Goal: Task Accomplishment & Management: Manage account settings

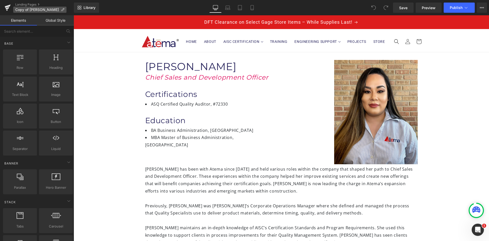
click at [61, 9] on icon at bounding box center [63, 10] width 4 height 4
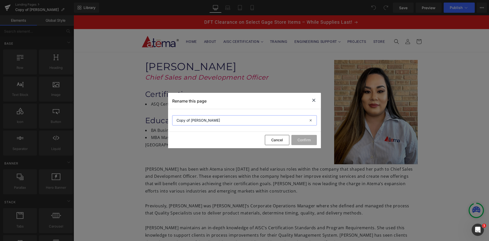
click at [228, 119] on input "Copy of [PERSON_NAME]" at bounding box center [244, 120] width 145 height 10
drag, startPoint x: 225, startPoint y: 119, endPoint x: 171, endPoint y: 116, distance: 54.3
click at [171, 116] on section "Copy of [PERSON_NAME]" at bounding box center [244, 120] width 153 height 23
type input "[PERSON_NAME]"
click at [310, 140] on button "Confirm" at bounding box center [303, 140] width 25 height 10
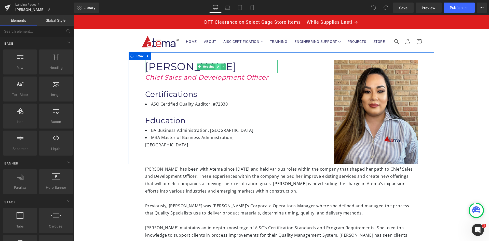
click at [215, 67] on link at bounding box center [217, 66] width 5 height 6
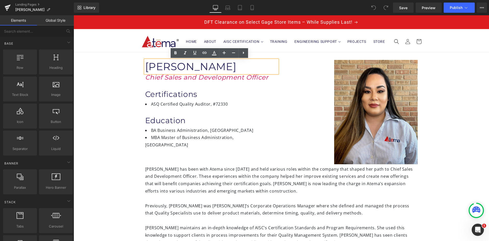
click at [217, 67] on h1 "[PERSON_NAME]" at bounding box center [211, 66] width 132 height 13
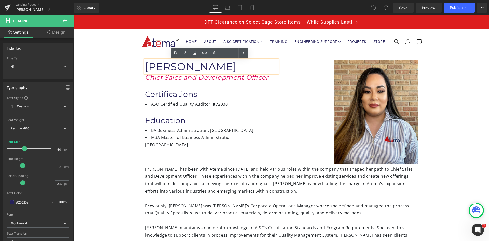
drag, startPoint x: 219, startPoint y: 67, endPoint x: 146, endPoint y: 67, distance: 72.6
click at [146, 67] on h1 "[PERSON_NAME]" at bounding box center [211, 66] width 132 height 13
click at [145, 66] on h1 "[PERSON_NAME]" at bounding box center [211, 66] width 132 height 13
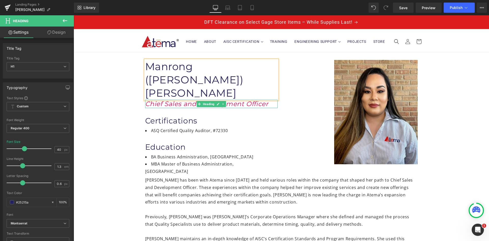
click at [265, 100] on icon "Chief Sales and Development Officer" at bounding box center [206, 104] width 123 height 8
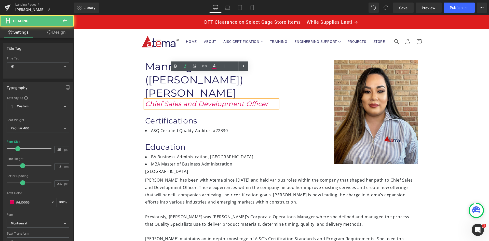
click at [268, 100] on h1 "Chief Sales and Development Officer" at bounding box center [211, 104] width 132 height 8
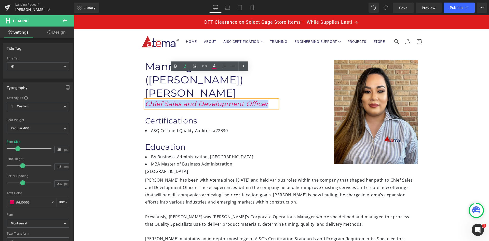
drag, startPoint x: 268, startPoint y: 77, endPoint x: 145, endPoint y: 78, distance: 122.7
click at [145, 100] on h1 "Chief Sales and Development Officer" at bounding box center [211, 104] width 132 height 8
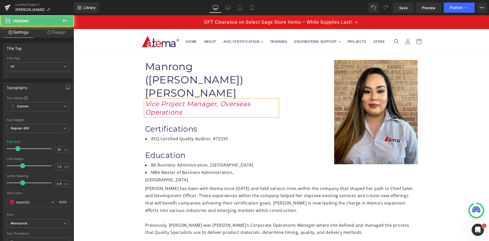
click at [250, 100] on h1 "Vice Project Manager, Overseas Operations" at bounding box center [211, 108] width 132 height 17
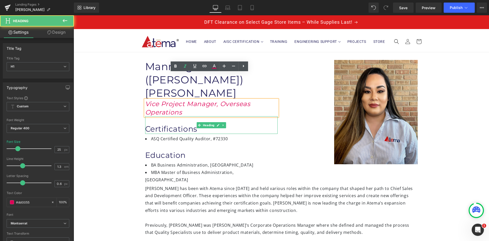
click at [251, 124] on h1 "Certifications" at bounding box center [211, 129] width 132 height 10
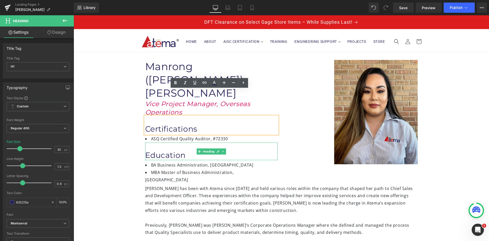
click at [258, 142] on div "Education" at bounding box center [211, 151] width 132 height 18
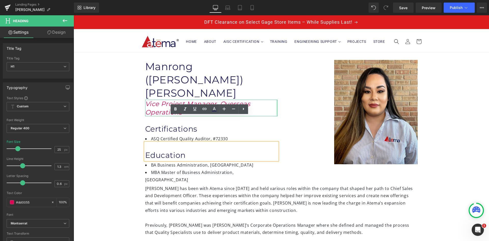
drag, startPoint x: 274, startPoint y: 81, endPoint x: 279, endPoint y: 80, distance: 4.8
click at [279, 80] on div "Image Manrong ([PERSON_NAME]) [PERSON_NAME] Vice Project Manager, Overseas Oper…" at bounding box center [282, 117] width 306 height 131
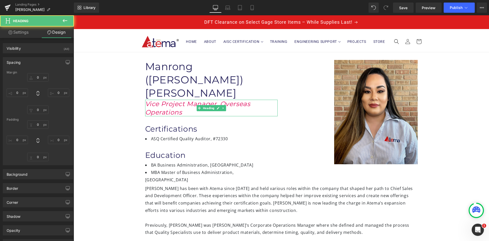
type input "0"
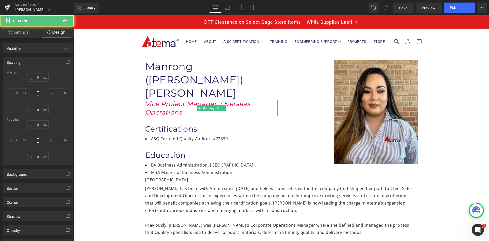
type input "0"
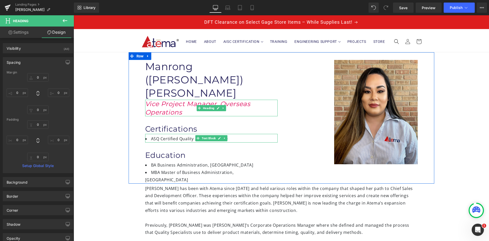
click at [159, 135] on li "ASQ Certified Quality Auditor, #72330" at bounding box center [211, 138] width 132 height 7
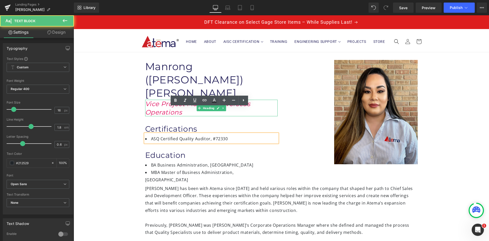
click at [159, 135] on li "ASQ Certified Quality Auditor, #72330" at bounding box center [211, 138] width 132 height 7
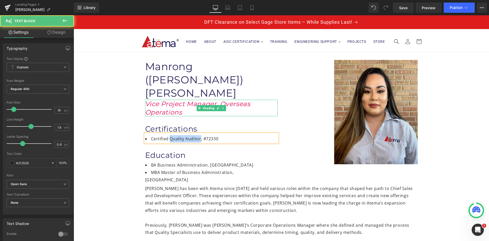
drag, startPoint x: 198, startPoint y: 112, endPoint x: 169, endPoint y: 113, distance: 29.3
click at [169, 135] on li "Certified Quality Auditor, #72330" at bounding box center [211, 138] width 132 height 7
click at [243, 135] on li "Certified Welding Inspector (CWI), #72330" at bounding box center [211, 138] width 132 height 7
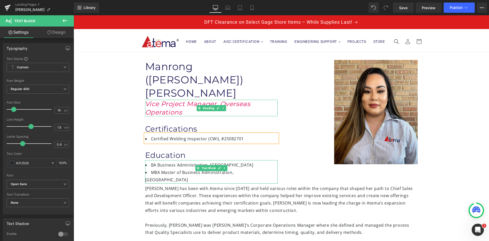
click at [269, 169] on li "MBA Master of Business Administration, [GEOGRAPHIC_DATA]" at bounding box center [211, 176] width 132 height 15
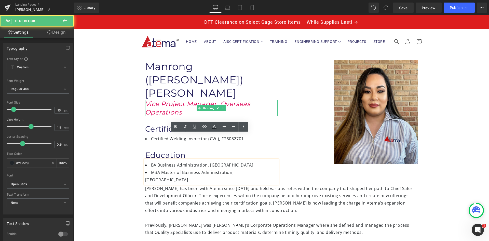
click at [272, 169] on li "MBA Master of Business Administration, [GEOGRAPHIC_DATA]" at bounding box center [211, 176] width 132 height 15
drag, startPoint x: 272, startPoint y: 146, endPoint x: 145, endPoint y: 138, distance: 128.1
click at [145, 161] on ul "BA Business Administration, [GEOGRAPHIC_DATA] MBA Master of Business Administra…" at bounding box center [211, 172] width 132 height 22
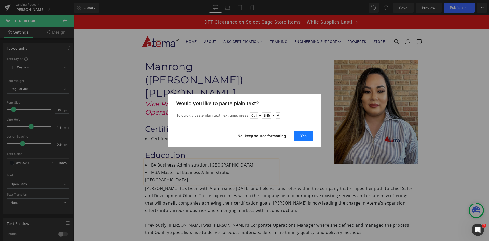
click at [301, 136] on button "Yes" at bounding box center [303, 136] width 19 height 10
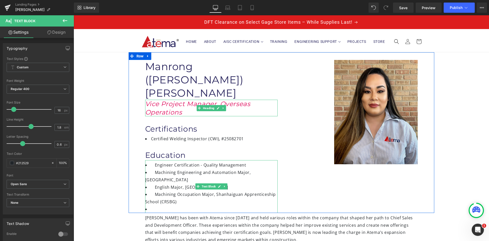
click at [153, 161] on li " Engineer Certification - Quality Management" at bounding box center [211, 164] width 132 height 7
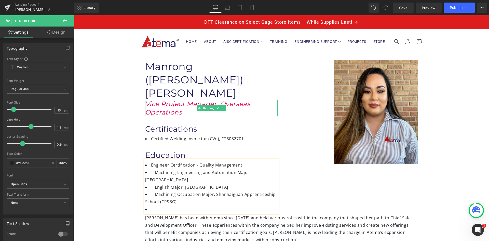
click at [152, 169] on li " Machining Engineering and Automation Major, [GEOGRAPHIC_DATA]" at bounding box center [211, 176] width 132 height 15
click at [152, 183] on li " English Major, [GEOGRAPHIC_DATA]" at bounding box center [211, 186] width 132 height 7
click at [153, 190] on li " Machining Occupation Major, Shanhaiguan Apprenticeship School (CRSBG)" at bounding box center [211, 197] width 132 height 15
click at [288, 161] on div at bounding box center [351, 112] width 132 height 104
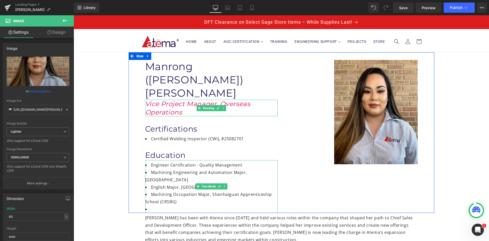
click at [235, 169] on li "Machining Engineering and Automation Major, [GEOGRAPHIC_DATA]" at bounding box center [211, 176] width 132 height 15
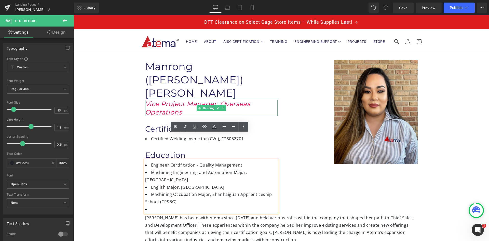
click at [307, 167] on div "Image Manrong ([PERSON_NAME]) [PERSON_NAME] Heading Vice Project Manager, Overs…" at bounding box center [282, 132] width 306 height 160
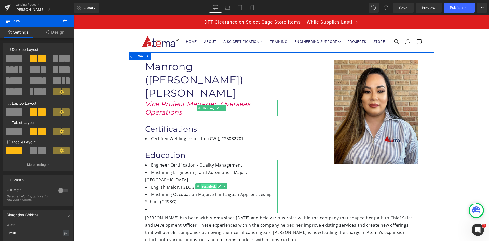
click at [207, 183] on span "Text Block" at bounding box center [209, 186] width 16 height 6
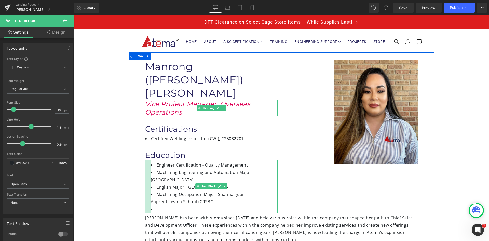
drag, startPoint x: 143, startPoint y: 146, endPoint x: 149, endPoint y: 145, distance: 5.7
click at [149, 160] on div "Engineer Certification - Quality Management Machining Engineering and Automati…" at bounding box center [211, 186] width 132 height 53
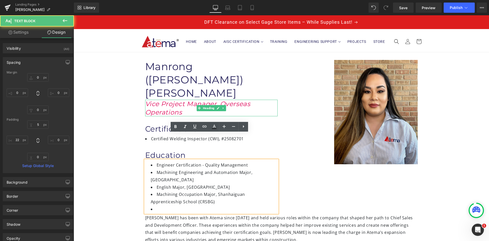
click at [299, 163] on div "Image" at bounding box center [351, 112] width 132 height 104
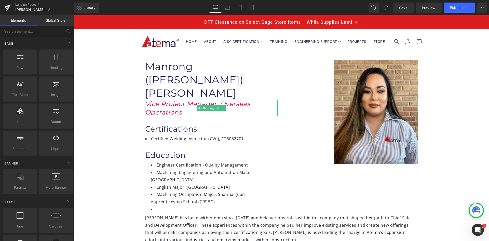
click at [465, 172] on div "Image Manrong ([PERSON_NAME]) [PERSON_NAME] Heading Vice Project Manager, Overs…" at bounding box center [281, 234] width 415 height 364
click at [449, 168] on div "Image Manrong ([PERSON_NAME]) [PERSON_NAME] Heading Vice Project Manager, Overs…" at bounding box center [281, 234] width 415 height 364
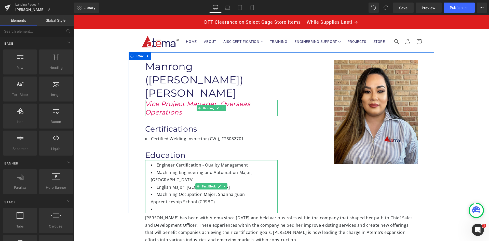
click at [179, 205] on li at bounding box center [214, 208] width 127 height 7
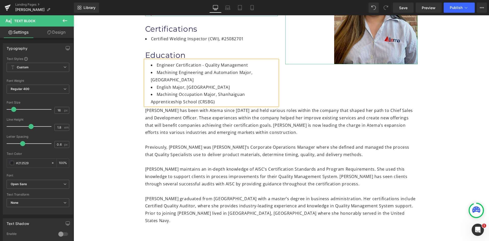
scroll to position [102, 0]
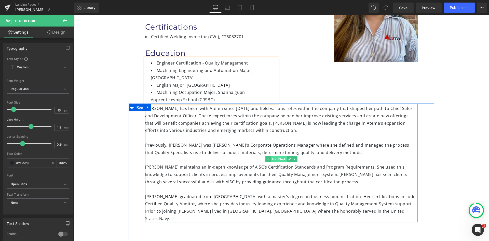
click at [276, 156] on span "Text Block" at bounding box center [279, 159] width 16 height 6
click at [277, 156] on span "Text Block" at bounding box center [279, 159] width 16 height 6
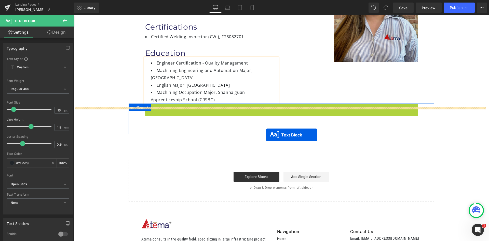
drag, startPoint x: 266, startPoint y: 131, endPoint x: 266, endPoint y: 135, distance: 3.3
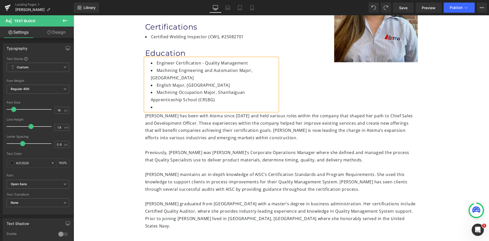
click at [452, 116] on div "Image Manrong ([PERSON_NAME]) [PERSON_NAME] Heading Vice Project Manager, Overs…" at bounding box center [281, 132] width 415 height 364
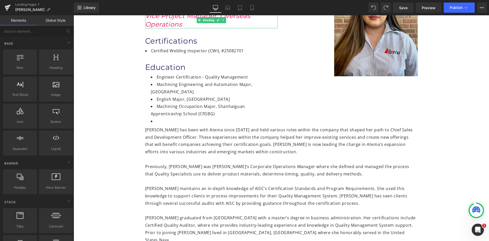
scroll to position [51, 0]
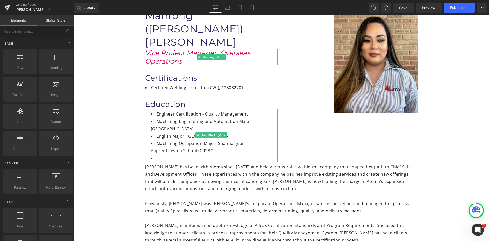
click at [172, 154] on li at bounding box center [214, 157] width 127 height 7
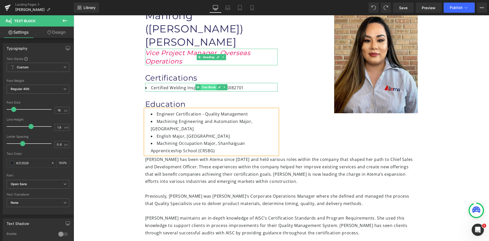
click at [203, 84] on span "Text Block" at bounding box center [209, 87] width 16 height 6
drag, startPoint x: 143, startPoint y: 61, endPoint x: 149, endPoint y: 61, distance: 5.4
click at [149, 83] on div "Certified Welding Inspector (CWI), #25082701 Text Block" at bounding box center [211, 87] width 132 height 9
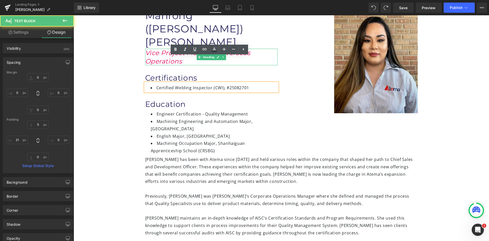
click at [283, 74] on div "Image" at bounding box center [351, 61] width 140 height 104
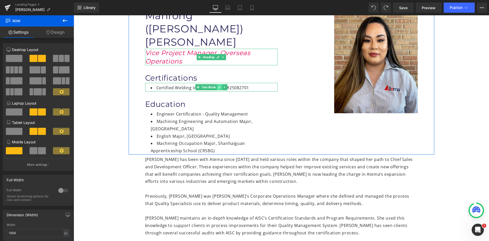
click at [218, 86] on icon at bounding box center [219, 87] width 3 height 3
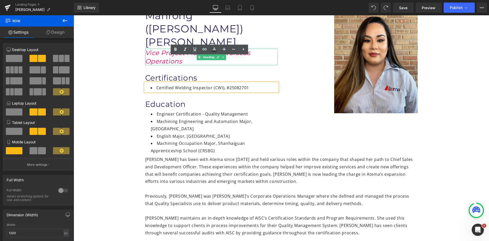
click at [220, 84] on li "Certified Welding Inspector (CWI), #25082701" at bounding box center [213, 87] width 127 height 7
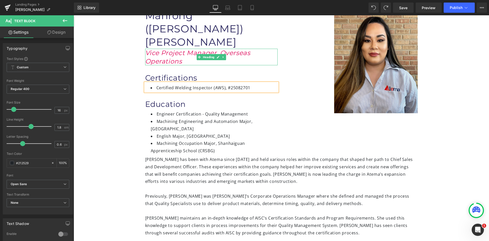
click at [74, 15] on div at bounding box center [74, 15] width 0 height 0
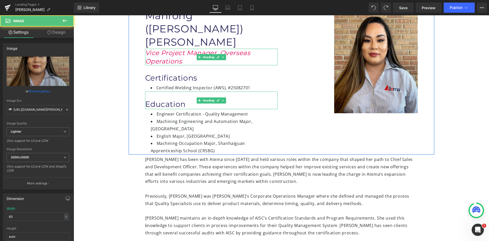
click at [255, 99] on h1 "Education" at bounding box center [211, 104] width 132 height 10
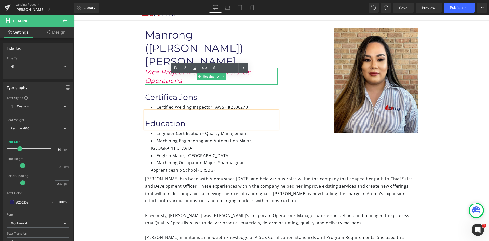
scroll to position [0, 0]
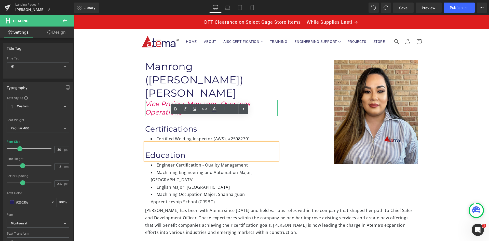
click at [272, 100] on h1 "Vice Project Manager, Overseas Operations" at bounding box center [211, 108] width 132 height 17
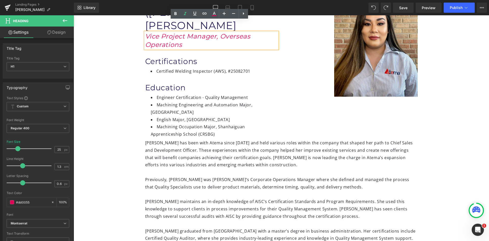
scroll to position [76, 0]
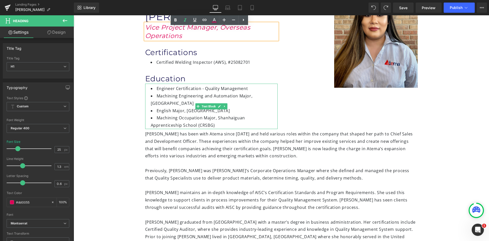
click at [203, 85] on li "Engineer Certification - Quality Management" at bounding box center [214, 88] width 127 height 7
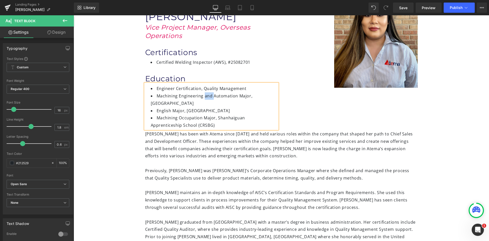
drag, startPoint x: 212, startPoint y: 69, endPoint x: 203, endPoint y: 69, distance: 8.7
click at [203, 92] on li "Machining Engineering and Automation Major, [GEOGRAPHIC_DATA]" at bounding box center [214, 99] width 127 height 15
click at [246, 92] on li "Machining Engineering & Automation Major, [GEOGRAPHIC_DATA]" at bounding box center [214, 99] width 127 height 15
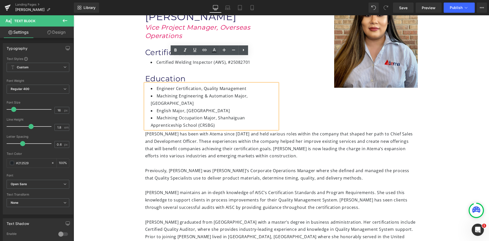
click at [255, 92] on li "Machining Engineering & Automation Major, [GEOGRAPHIC_DATA]" at bounding box center [214, 99] width 127 height 15
click at [289, 94] on div "Image Manrong ([PERSON_NAME]) [PERSON_NAME] Heading Vice Project Manager, Overs…" at bounding box center [282, 52] width 306 height 153
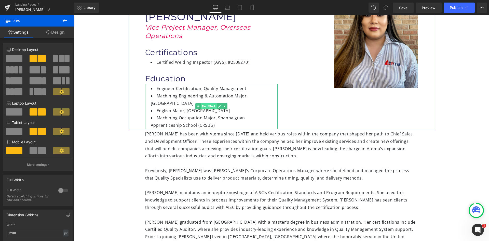
click at [211, 103] on span "Text Block" at bounding box center [209, 106] width 16 height 6
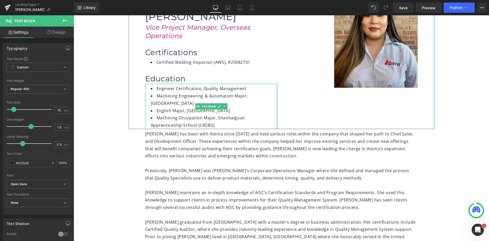
drag, startPoint x: 275, startPoint y: 73, endPoint x: 278, endPoint y: 73, distance: 3.3
click at [278, 73] on div "Image Manrong ([PERSON_NAME]) [PERSON_NAME] Heading Vice Project Manager, Overs…" at bounding box center [211, 55] width 140 height 145
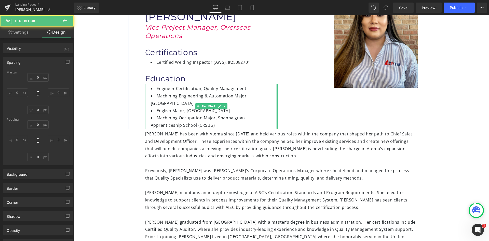
type input "0"
type input "5"
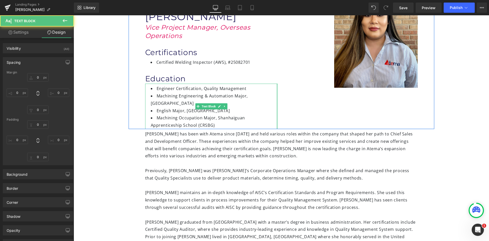
type input "0"
type input "22"
type input "0px"
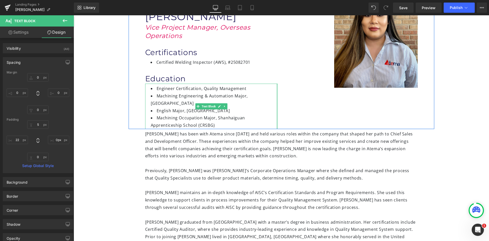
drag, startPoint x: 274, startPoint y: 73, endPoint x: 279, endPoint y: 73, distance: 4.6
click at [279, 73] on div "Image Manrong ([PERSON_NAME]) [PERSON_NAME] Heading Vice Project Manager, Overs…" at bounding box center [211, 55] width 140 height 145
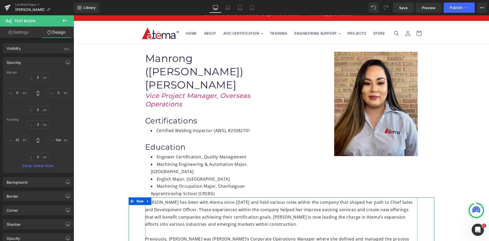
scroll to position [0, 0]
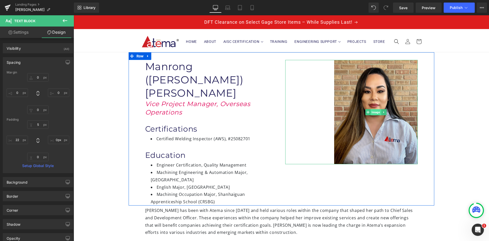
click at [373, 114] on span "Image" at bounding box center [375, 112] width 10 height 6
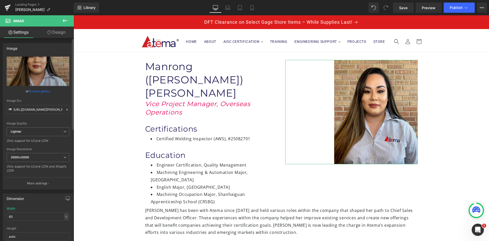
click at [42, 91] on link "Browse gallery" at bounding box center [40, 91] width 22 height 9
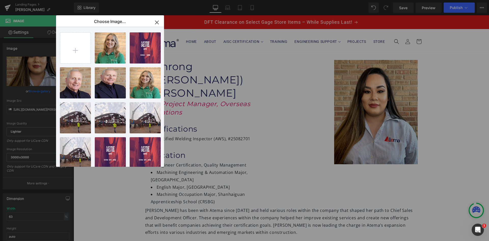
type input "C:\fakepath\1000125074.jpg"
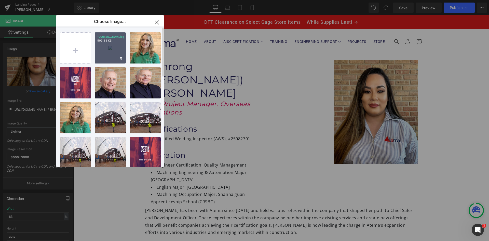
click at [109, 48] on div "1000125...5074.jpg 593.33 KB" at bounding box center [110, 47] width 31 height 31
type input "[URL][DOMAIN_NAME]"
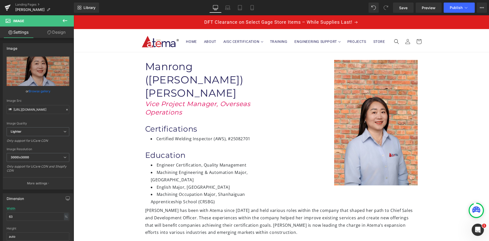
click at [450, 132] on div "Image Manrong ([PERSON_NAME]) [PERSON_NAME] Heading Vice Project Manager, Overs…" at bounding box center [281, 230] width 415 height 356
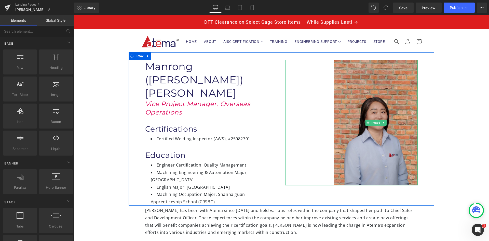
click at [389, 102] on img at bounding box center [376, 122] width 84 height 125
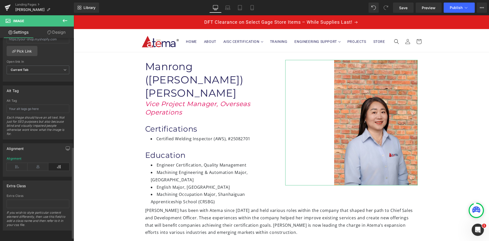
scroll to position [250, 0]
click at [453, 88] on div "Image Manrong ([PERSON_NAME]) [PERSON_NAME] Heading Vice Project Manager, Overs…" at bounding box center [281, 230] width 415 height 356
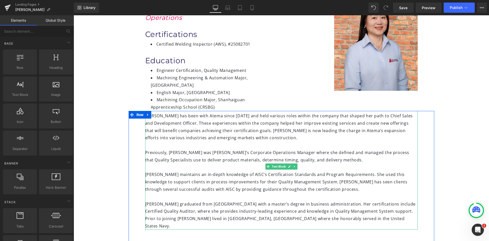
scroll to position [102, 0]
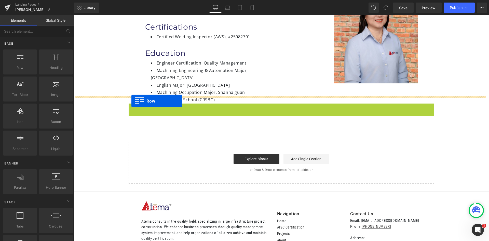
drag, startPoint x: 131, startPoint y: 87, endPoint x: 131, endPoint y: 101, distance: 13.8
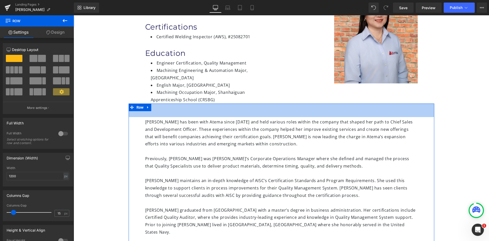
drag, startPoint x: 185, startPoint y: 83, endPoint x: 184, endPoint y: 96, distance: 13.5
click at [184, 103] on div "53px" at bounding box center [282, 109] width 306 height 13
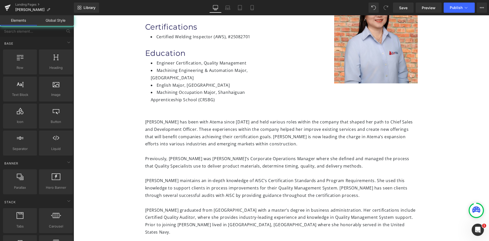
click at [444, 121] on div "Image Manrong ([PERSON_NAME]) [PERSON_NAME] Heading Vice Project Manager, Overs…" at bounding box center [281, 135] width 415 height 370
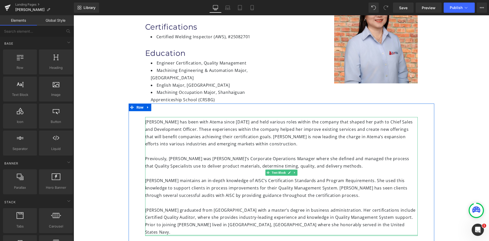
click at [363, 206] on div "[PERSON_NAME] graduated from [GEOGRAPHIC_DATA] with a master’s degree in busine…" at bounding box center [281, 217] width 272 height 37
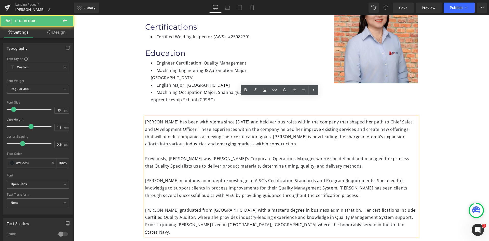
click at [362, 205] on div "[PERSON_NAME] graduated from [GEOGRAPHIC_DATA] with a master’s degree in busine…" at bounding box center [281, 217] width 272 height 37
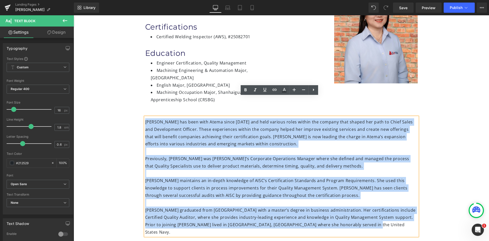
drag, startPoint x: 363, startPoint y: 205, endPoint x: 144, endPoint y: 101, distance: 242.6
click at [145, 117] on div "[PERSON_NAME] has been with Atema since [DATE] and held various roles within th…" at bounding box center [281, 176] width 272 height 119
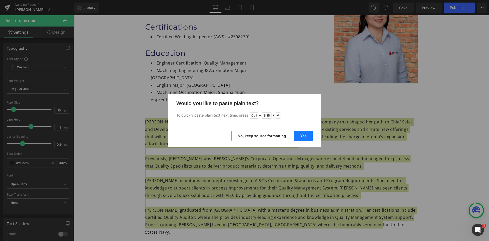
click at [310, 137] on button "Yes" at bounding box center [303, 136] width 19 height 10
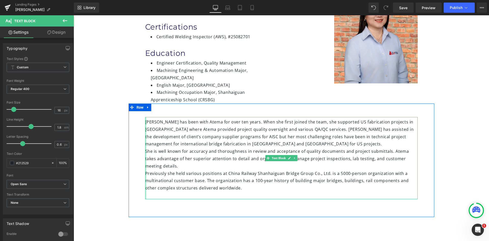
click at [145, 152] on div at bounding box center [145, 158] width 1 height 82
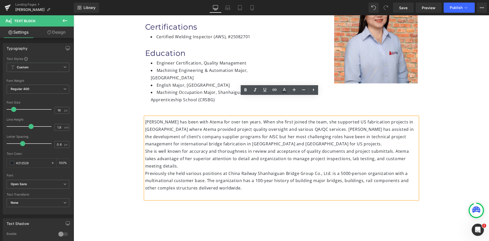
click at [145, 170] on div "Previously she held various positions at China Railway Shanhaiguan Bridge Group…" at bounding box center [281, 181] width 272 height 22
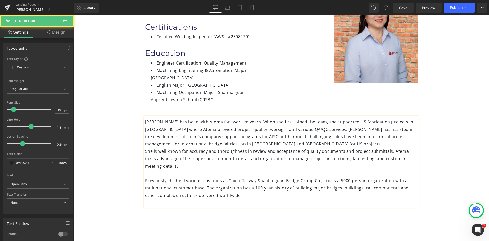
click at [145, 147] on div "She is well known for accuracy and thoroughness in review and acceptance of qua…" at bounding box center [281, 158] width 272 height 22
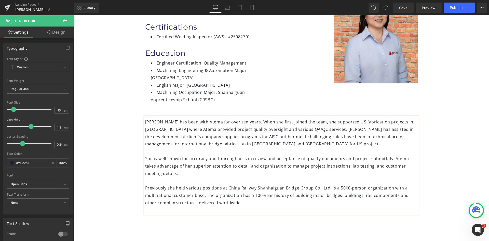
click at [431, 146] on div "[PERSON_NAME] has been with Atema for over ten years. When she first joined the…" at bounding box center [282, 167] width 306 height 128
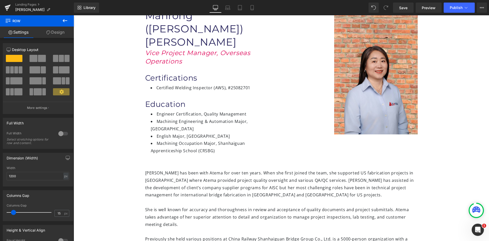
scroll to position [25, 0]
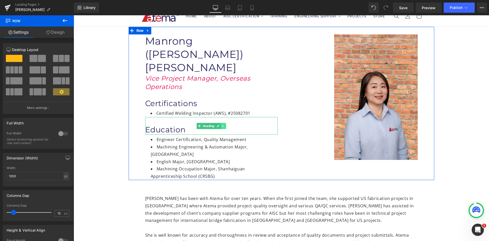
click at [222, 124] on icon at bounding box center [223, 125] width 3 height 3
click at [219, 124] on icon at bounding box center [220, 125] width 3 height 3
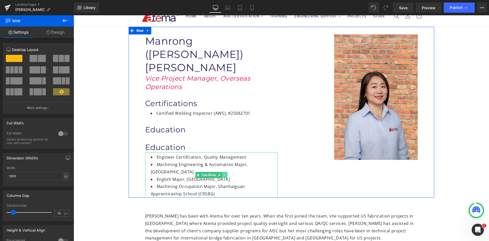
click at [222, 172] on link at bounding box center [224, 175] width 5 height 6
click at [220, 173] on icon at bounding box center [221, 174] width 3 height 3
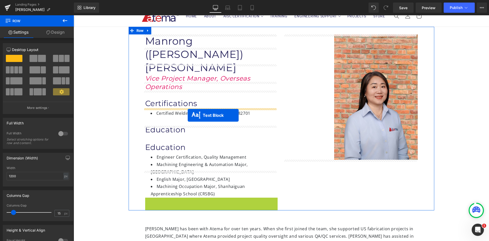
drag, startPoint x: 196, startPoint y: 192, endPoint x: 188, endPoint y: 115, distance: 77.9
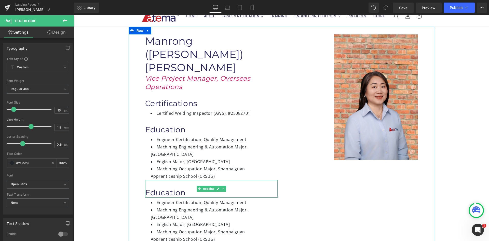
click at [182, 187] on h1 "Education" at bounding box center [211, 192] width 132 height 10
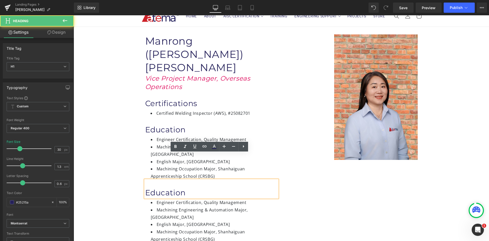
click at [184, 187] on h1 "Education" at bounding box center [211, 192] width 132 height 10
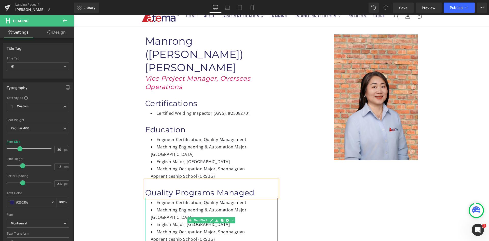
click at [190, 197] on div "Engineer Certification, Quality Management Machining Engineering & Automation …" at bounding box center [211, 219] width 132 height 45
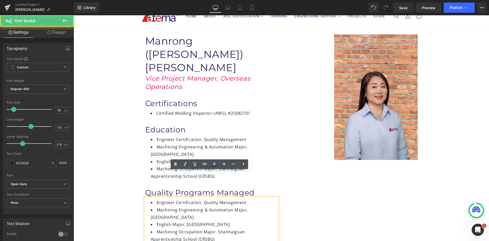
click at [190, 228] on li "Machining Occupation Major, Shanhaiguan Apprenticeship School (CRSBG)" at bounding box center [214, 235] width 127 height 15
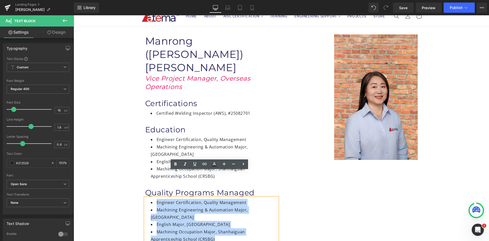
drag, startPoint x: 184, startPoint y: 212, endPoint x: 151, endPoint y: 176, distance: 47.9
click at [151, 199] on ul "Engineer Certification, Quality Management Machining Engineering & Automation …" at bounding box center [214, 221] width 127 height 44
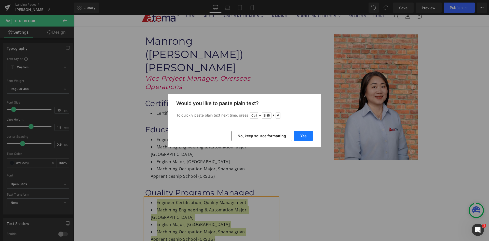
click at [299, 136] on button "Yes" at bounding box center [303, 136] width 19 height 10
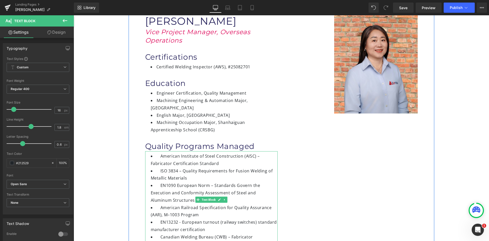
scroll to position [76, 0]
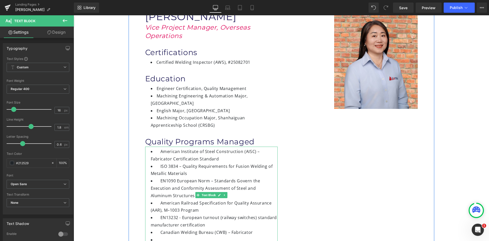
click at [157, 148] on li " American Institute of Steel Construction (AISC) – Fabricator Certification St…" at bounding box center [214, 155] width 127 height 15
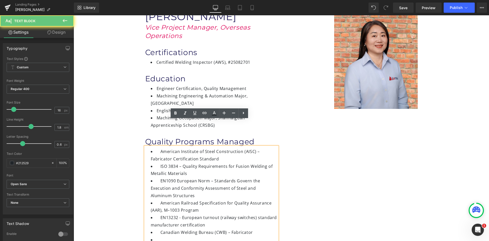
click at [159, 148] on li " American Institute of Steel Construction (AISC) – Fabricator Certification St…" at bounding box center [214, 155] width 127 height 15
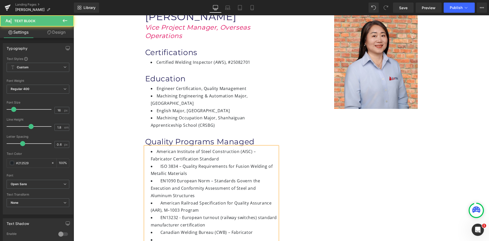
click at [158, 162] on li " ISO 3834 – Quality Requirements for Fusion Welding of Metallic Materials" at bounding box center [214, 169] width 127 height 15
click at [159, 177] on li " EN1090 European Norm – Standards Govern the Execution and Conformity Assessme…" at bounding box center [214, 188] width 127 height 22
click at [159, 199] on li " American Railroad Specification for Quality Assurance (AAR), M–1003 Program" at bounding box center [214, 206] width 127 height 15
click at [158, 214] on li " EN13232 - European turnout (railway switches) standard manufacturer certifica…" at bounding box center [214, 221] width 127 height 15
click at [158, 228] on li " Canadian Welding Bureau (CWB) – Fabricator" at bounding box center [214, 231] width 127 height 7
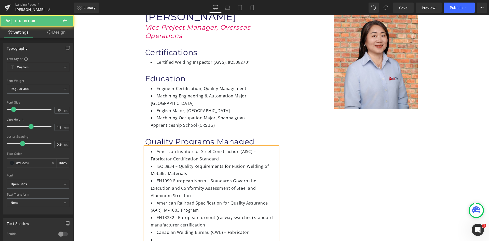
click at [157, 236] on li at bounding box center [214, 239] width 127 height 7
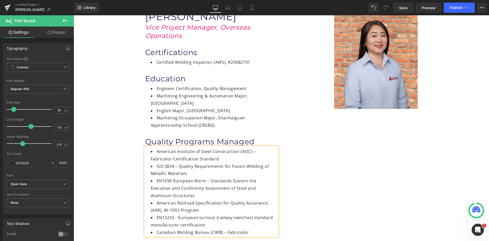
click at [328, 183] on div "Image Manrong ([PERSON_NAME]) [PERSON_NAME] Heading Vice Project Manager, Overs…" at bounding box center [282, 106] width 306 height 260
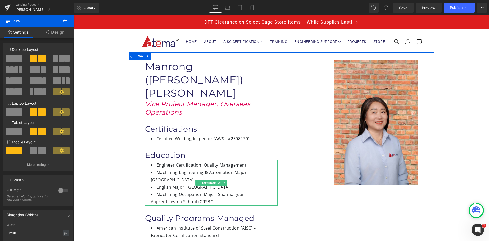
scroll to position [25, 0]
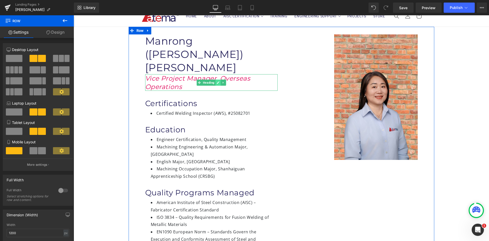
click at [216, 81] on icon at bounding box center [217, 82] width 3 height 3
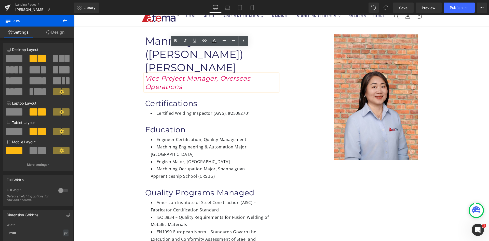
click at [217, 74] on h1 "Vice Project Manager, Overseas Operations" at bounding box center [211, 82] width 132 height 17
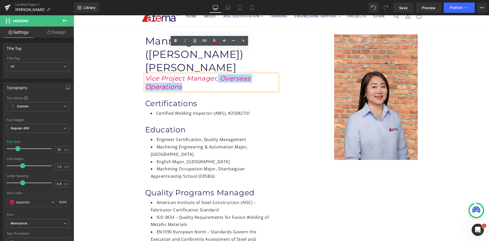
drag, startPoint x: 217, startPoint y: 59, endPoint x: 216, endPoint y: 53, distance: 6.0
click at [216, 74] on h1 "Vice Project Manager, Overseas Operations" at bounding box center [211, 82] width 132 height 17
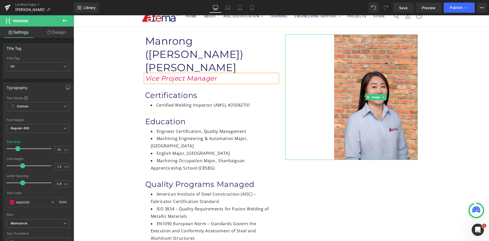
click at [307, 115] on div at bounding box center [351, 96] width 132 height 125
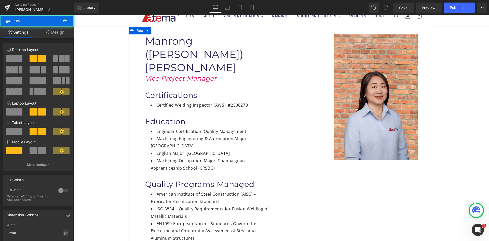
click at [333, 186] on div "Image Manrong ([PERSON_NAME]) [PERSON_NAME] Heading Vice Project Manager Headin…" at bounding box center [282, 153] width 306 height 252
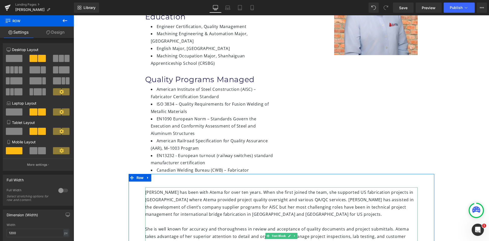
scroll to position [127, 0]
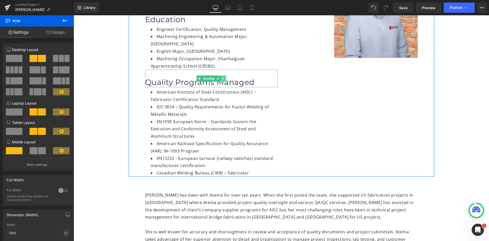
click at [220, 75] on link at bounding box center [222, 78] width 5 height 6
click at [219, 77] on icon at bounding box center [220, 78] width 3 height 3
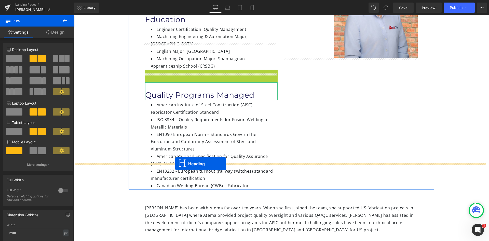
drag, startPoint x: 189, startPoint y: 52, endPoint x: 175, endPoint y: 163, distance: 112.1
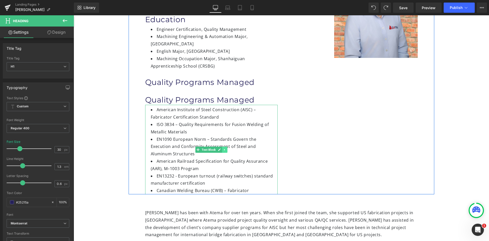
click at [224, 148] on icon at bounding box center [224, 149] width 1 height 2
click at [221, 148] on icon at bounding box center [221, 149] width 3 height 3
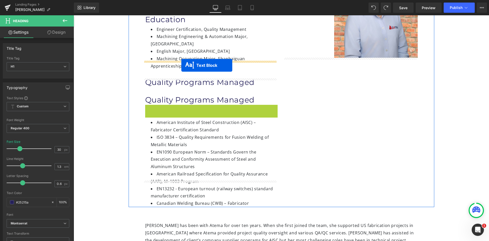
drag, startPoint x: 187, startPoint y: 124, endPoint x: 181, endPoint y: 65, distance: 59.4
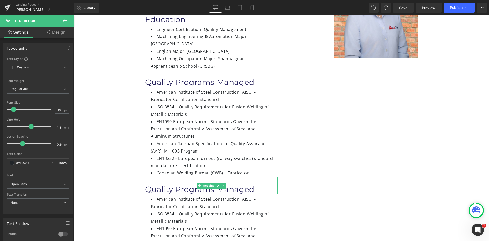
click at [251, 184] on h1 "Quality Programs Managed" at bounding box center [211, 189] width 132 height 10
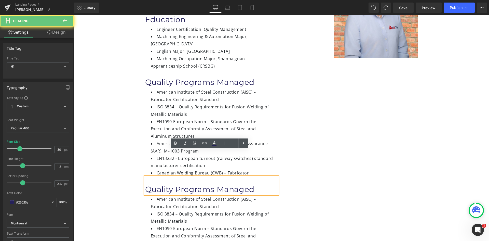
click at [251, 184] on h1 "Quality Programs Managed" at bounding box center [211, 189] width 132 height 10
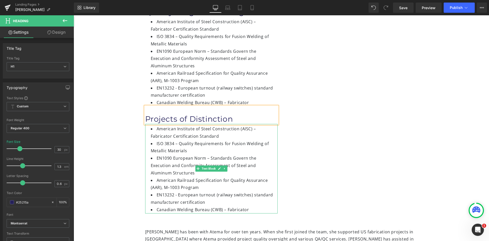
scroll to position [229, 0]
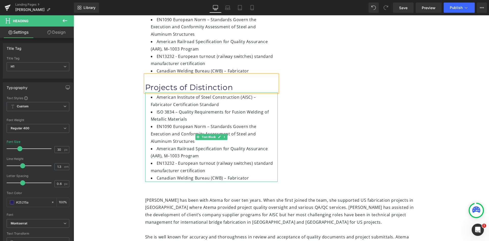
click at [249, 174] on li "Canadian Welding Bureau (CWB) – Fabricator" at bounding box center [214, 177] width 127 height 7
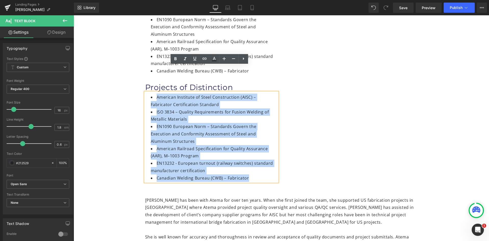
drag, startPoint x: 249, startPoint y: 151, endPoint x: 145, endPoint y: 70, distance: 131.9
click at [145, 92] on div "American Institute of Steel Construction (AISC) – Fabricator Certification Stan…" at bounding box center [211, 136] width 132 height 89
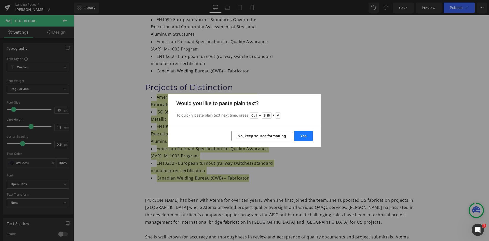
click at [305, 136] on button "Yes" at bounding box center [303, 136] width 19 height 10
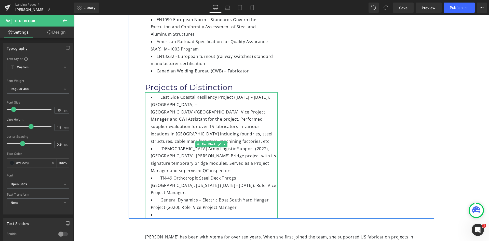
click at [159, 93] on li " East Side Coastal Resiliency Project ([DATE] – [DATE]), [GEOGRAPHIC_DATA] – […" at bounding box center [214, 118] width 127 height 51
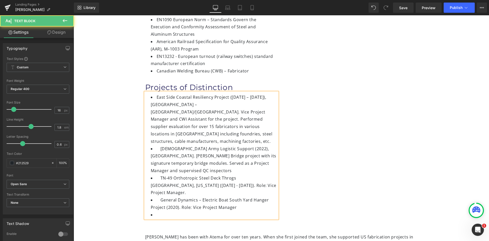
click at [159, 145] on li " [DEMOGRAPHIC_DATA] Army Logistic Support (2022), [GEOGRAPHIC_DATA]. [PERSON_N…" at bounding box center [214, 159] width 127 height 29
click at [158, 174] on li " TN-49 Orthotropic Steel Deck Throgs [GEOGRAPHIC_DATA], [US_STATE] ([DATE] - […" at bounding box center [214, 185] width 127 height 22
click at [158, 196] on li " General Dynamics – Electric Boat South Yard Hanger Project (2020). Role: Vice…" at bounding box center [214, 203] width 127 height 15
click at [159, 211] on li at bounding box center [214, 214] width 127 height 7
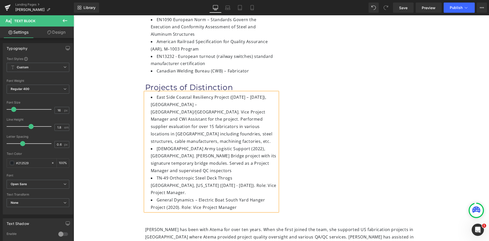
click at [325, 120] on div "Image Manrong ([PERSON_NAME]) [PERSON_NAME] Heading Vice Project Manager, Headi…" at bounding box center [282, 17] width 306 height 388
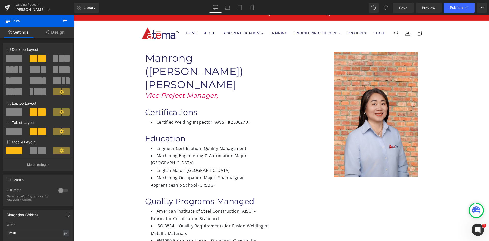
scroll to position [0, 0]
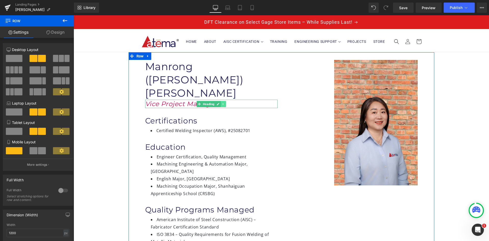
click at [223, 103] on icon at bounding box center [223, 104] width 1 height 2
click at [241, 100] on h1 "Vice Project Manager," at bounding box center [211, 104] width 132 height 8
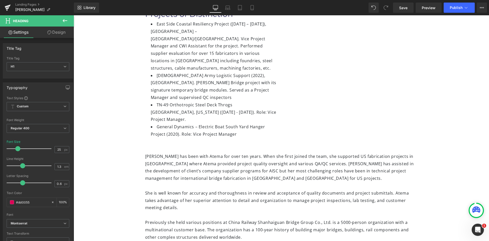
scroll to position [331, 0]
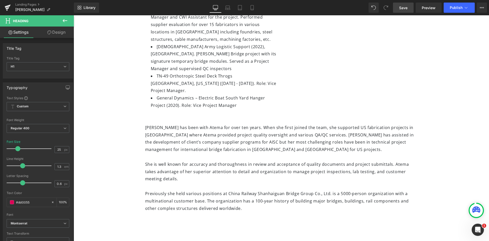
click at [408, 9] on link "Save" at bounding box center [403, 8] width 21 height 10
click at [469, 7] on button "Publish" at bounding box center [459, 8] width 31 height 10
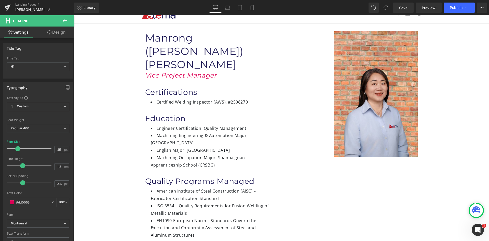
scroll to position [0, 0]
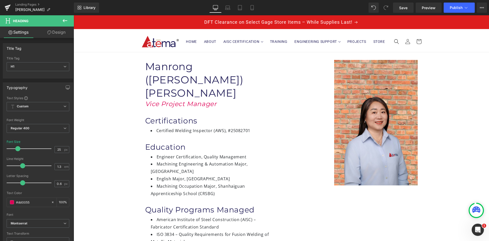
drag, startPoint x: 400, startPoint y: 6, endPoint x: 350, endPoint y: 1, distance: 50.7
click at [400, 6] on span "Save" at bounding box center [403, 7] width 8 height 5
